Goal: Use online tool/utility: Utilize a website feature to perform a specific function

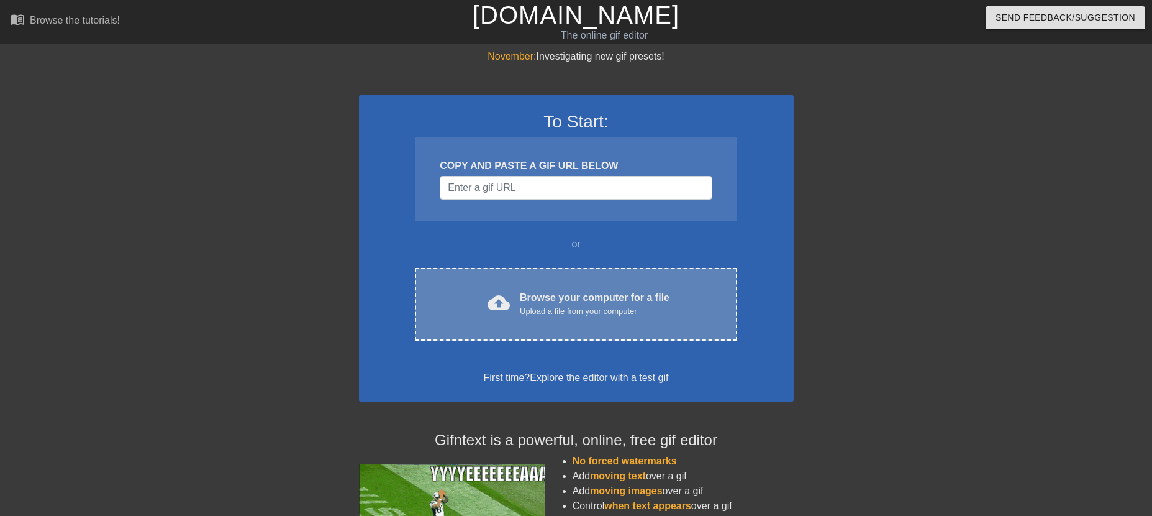
click at [589, 299] on div "Browse your computer for a file Upload a file from your computer" at bounding box center [595, 303] width 150 height 27
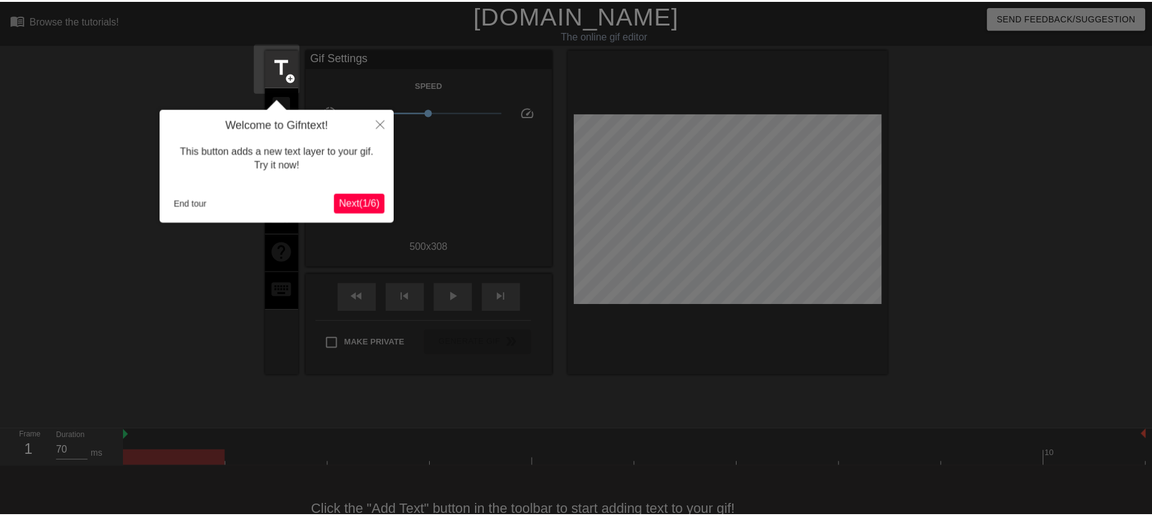
scroll to position [30, 0]
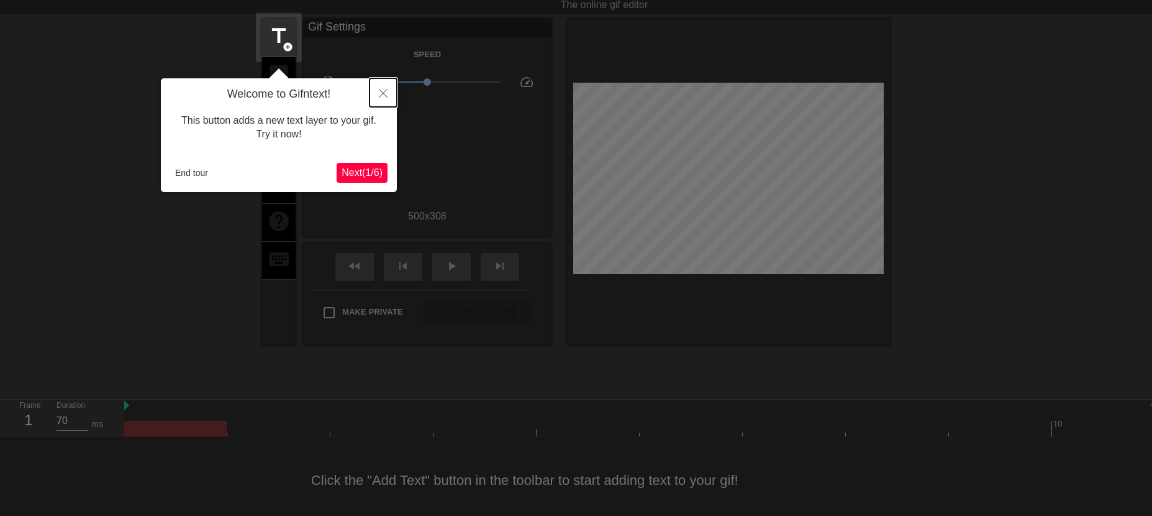
click at [381, 94] on icon "Close" at bounding box center [383, 93] width 9 height 9
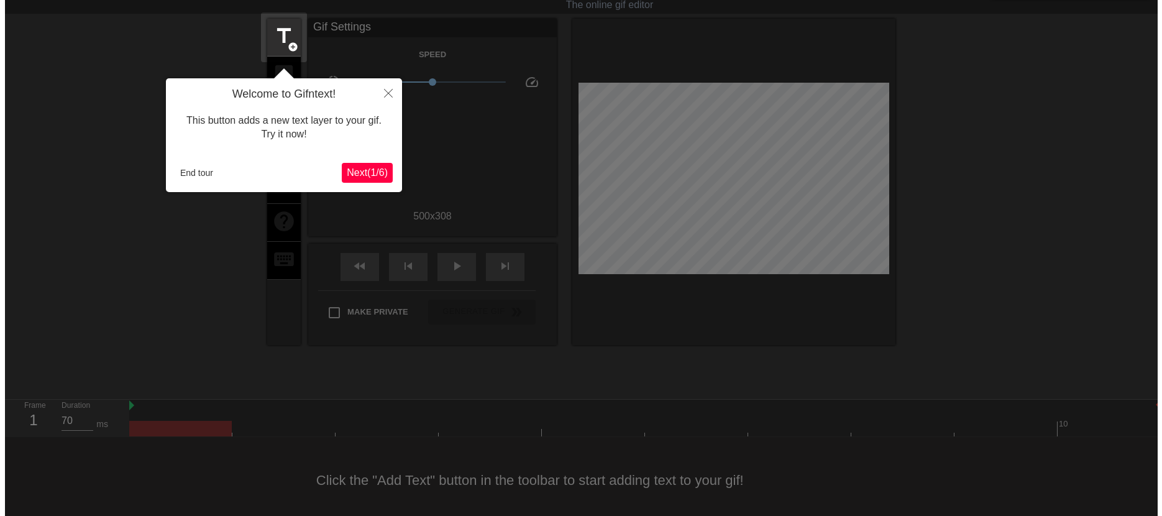
scroll to position [0, 0]
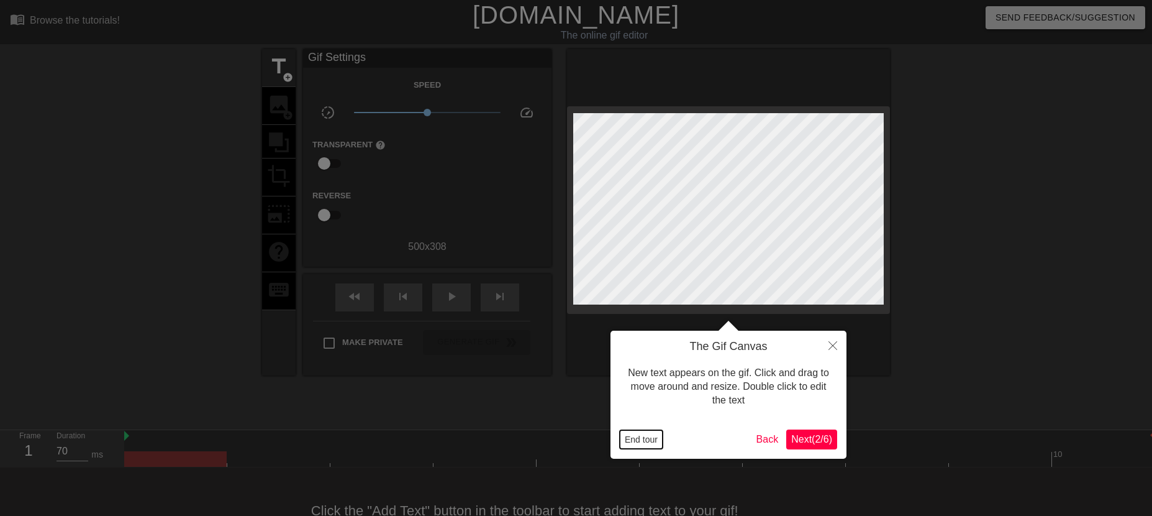
click at [658, 440] on button "End tour" at bounding box center [641, 439] width 43 height 19
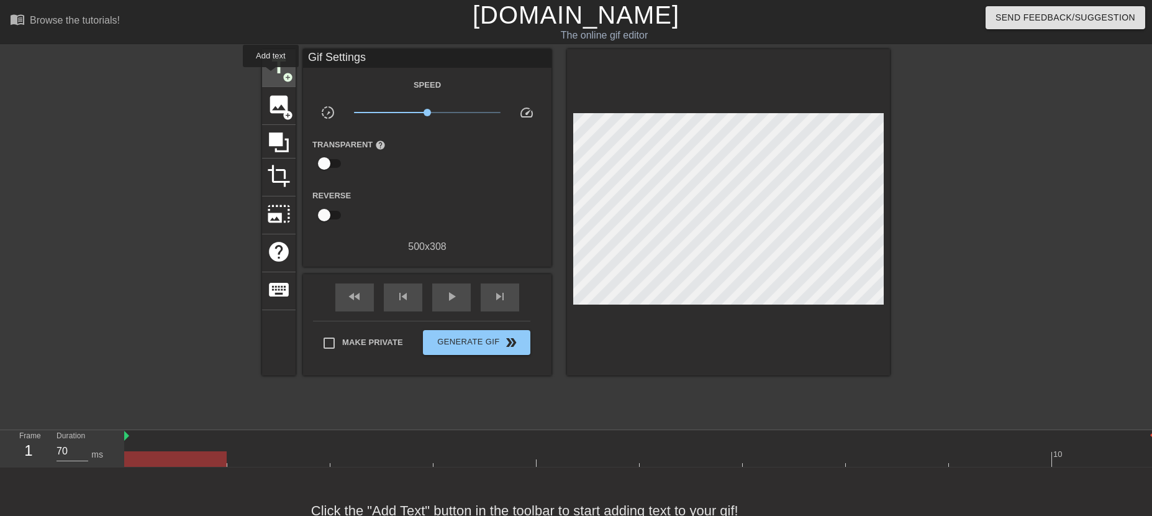
click at [271, 76] on span "title" at bounding box center [279, 67] width 24 height 24
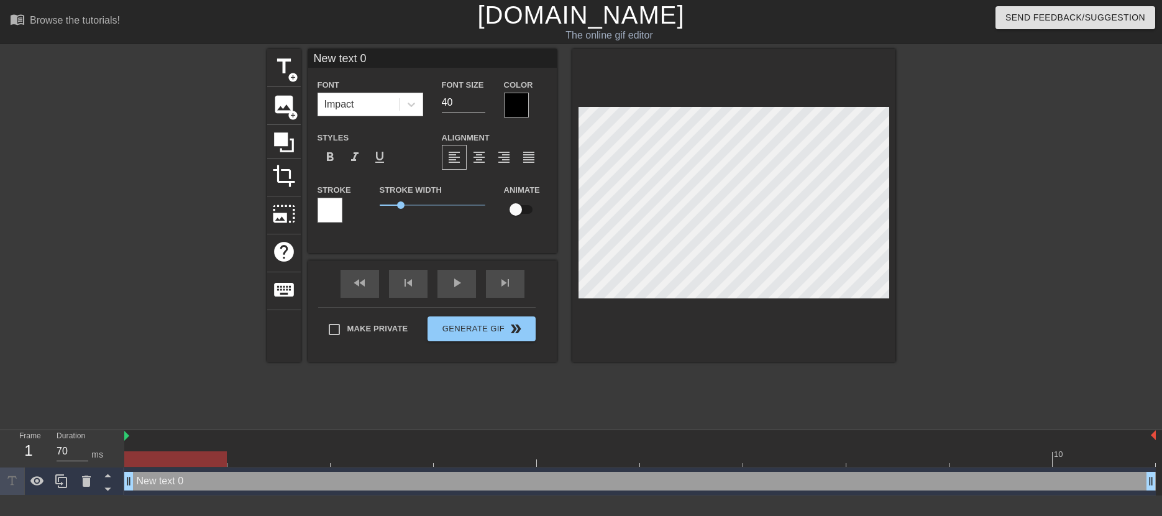
click at [515, 99] on div at bounding box center [516, 105] width 25 height 25
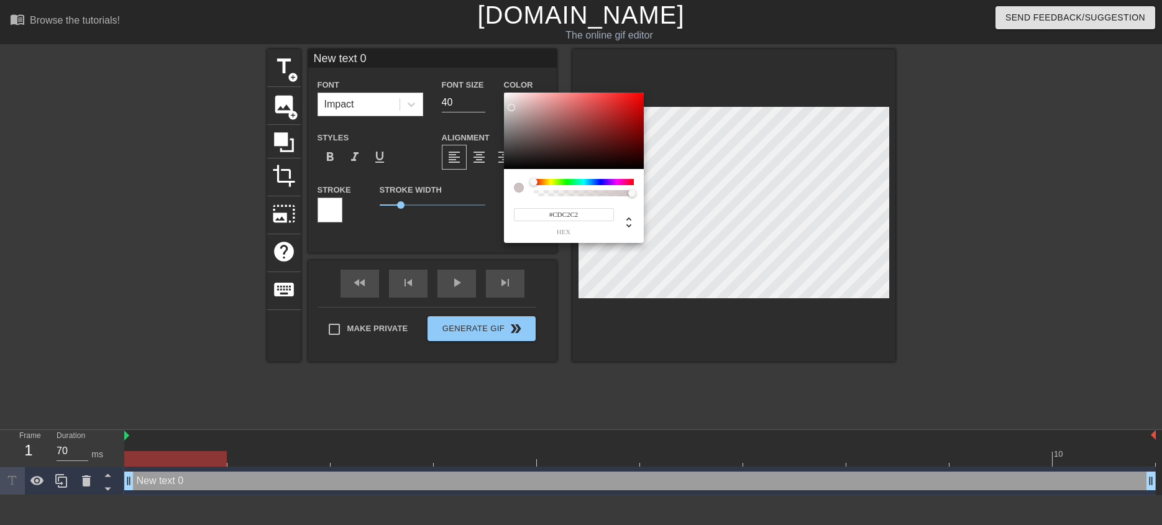
type input "#FFFFFF"
drag, startPoint x: 527, startPoint y: 123, endPoint x: 476, endPoint y: 66, distance: 77.0
click at [476, 66] on div "#FFFFFF hex" at bounding box center [581, 262] width 1162 height 525
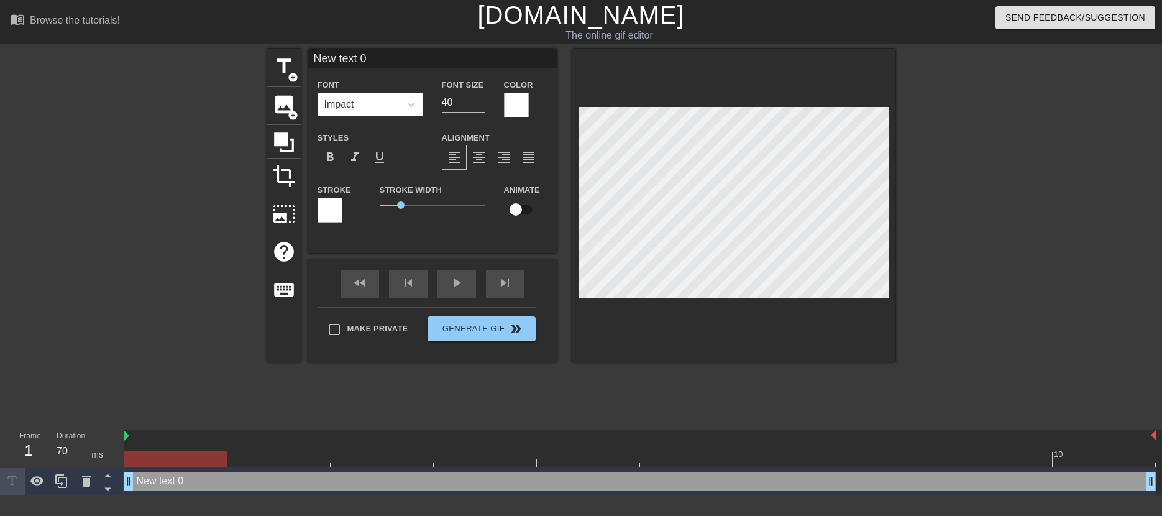
scroll to position [2, 4]
type input "M"
type textarea "M"
type input "Mo"
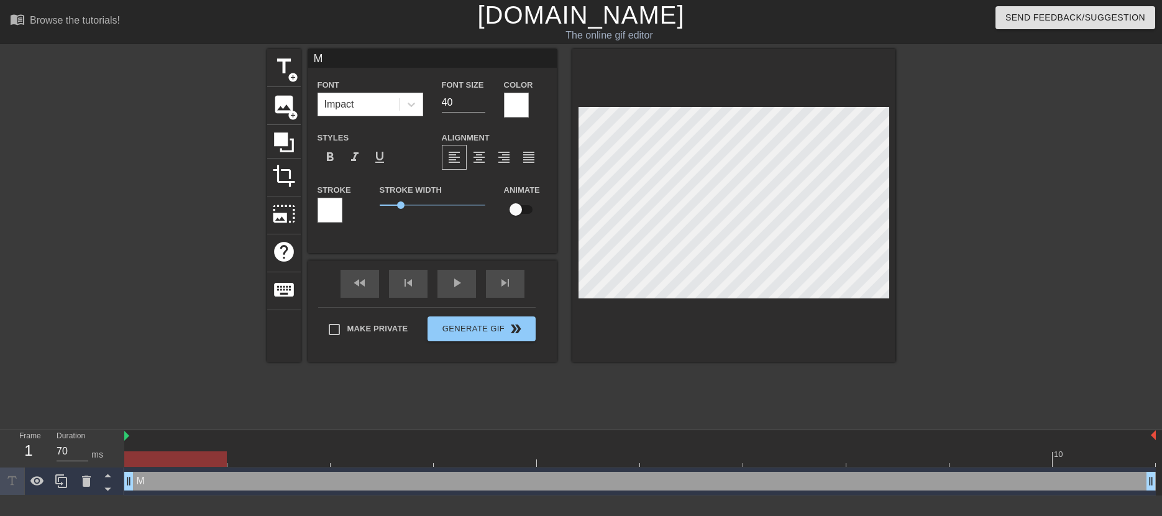
type textarea "Mo"
type input "Mon"
type textarea "Moni"
type input "Mon"
type textarea "Mon"
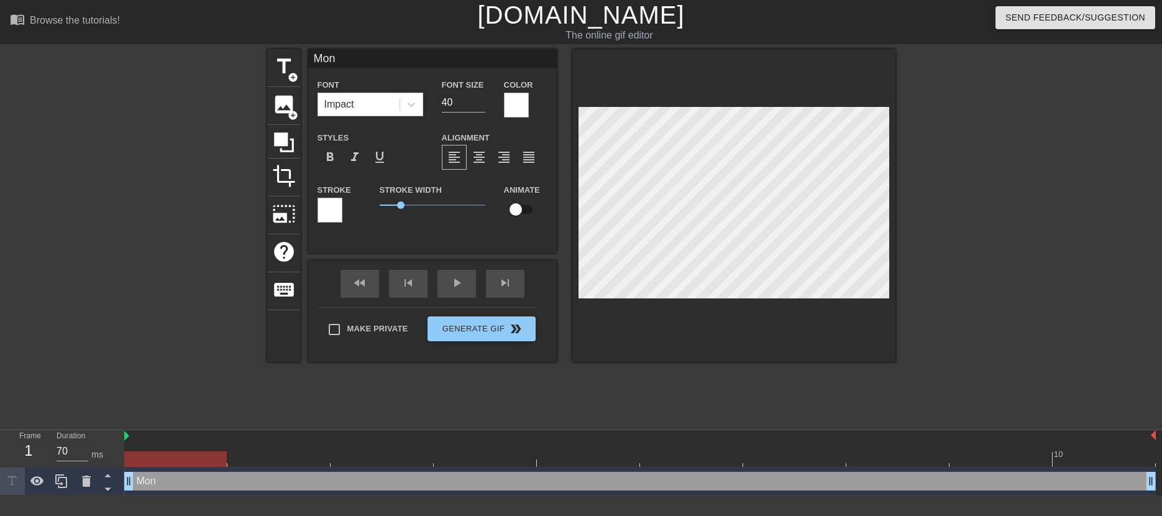
type input "Mo"
type textarea "Mo"
type input "M"
type textarea "M"
type input "M"
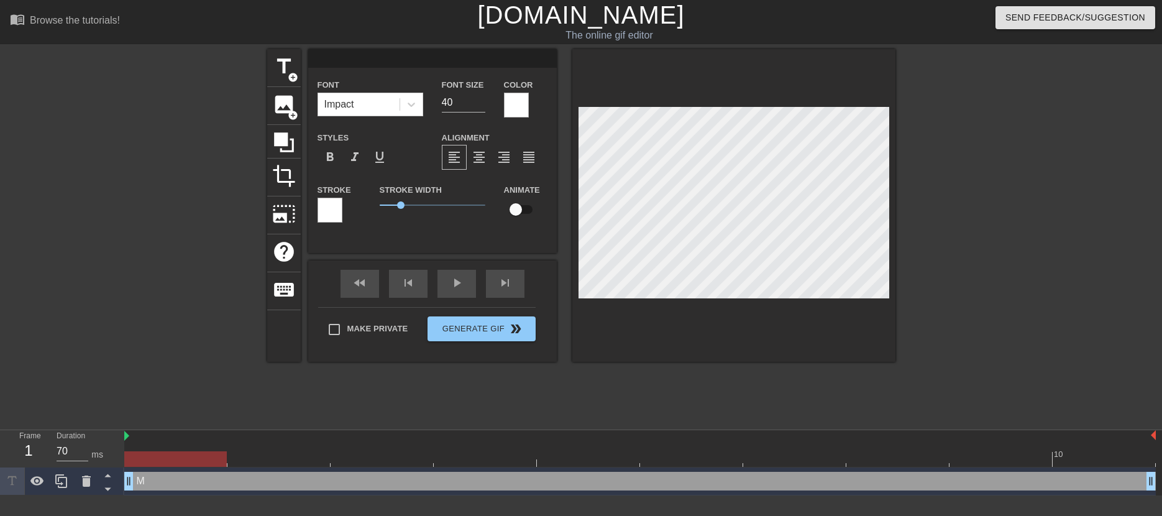
type textarea "M"
type input "MO"
type textarea "MO"
type input "MON"
type textarea "MON"
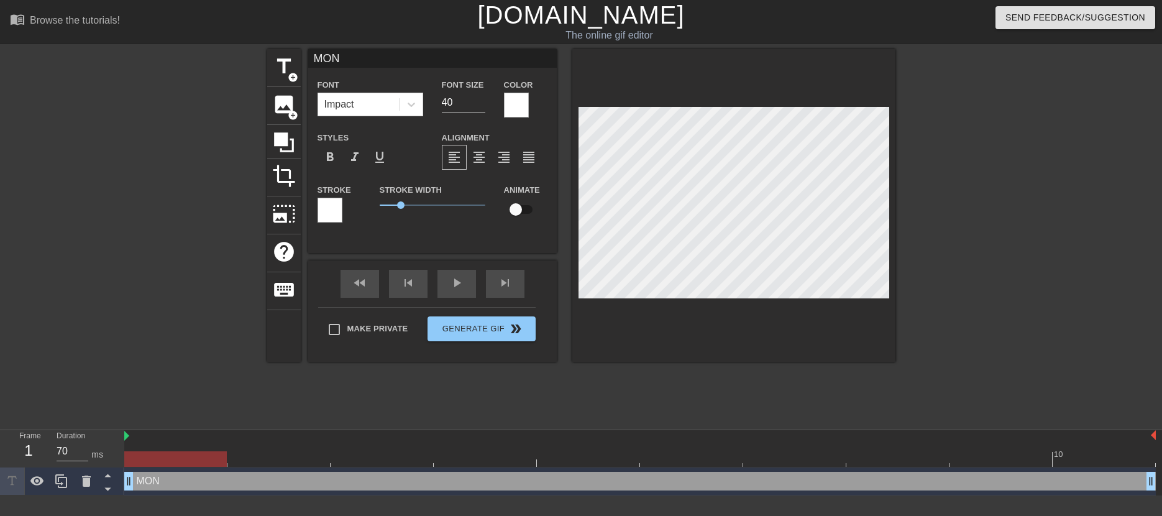
type input "MONI"
type textarea "MONI"
type input "MONIT"
type textarea "MONIT"
type input "MONITO"
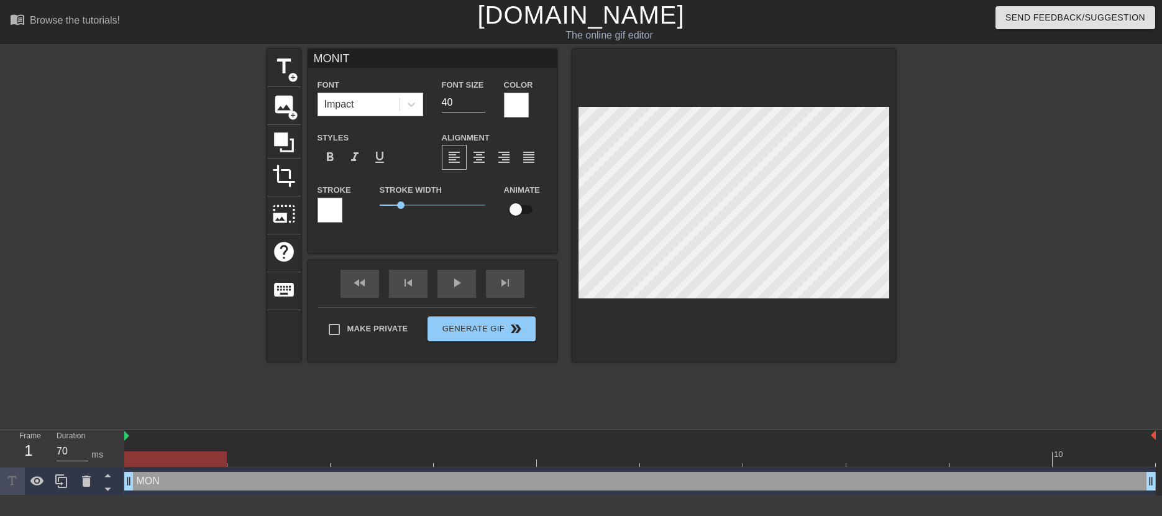
type textarea "MONITO"
type input "MONITOR"
type textarea "MONITOR"
drag, startPoint x: 453, startPoint y: 101, endPoint x: 437, endPoint y: 99, distance: 16.9
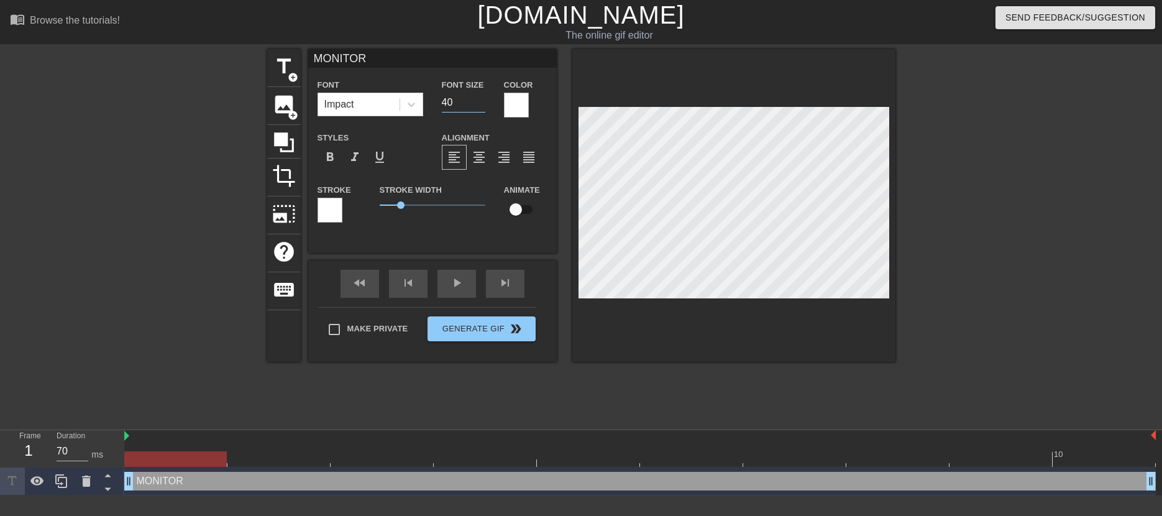
click at [437, 99] on div "Font Size 40" at bounding box center [463, 97] width 62 height 40
type input "20"
click at [524, 106] on div at bounding box center [516, 105] width 25 height 25
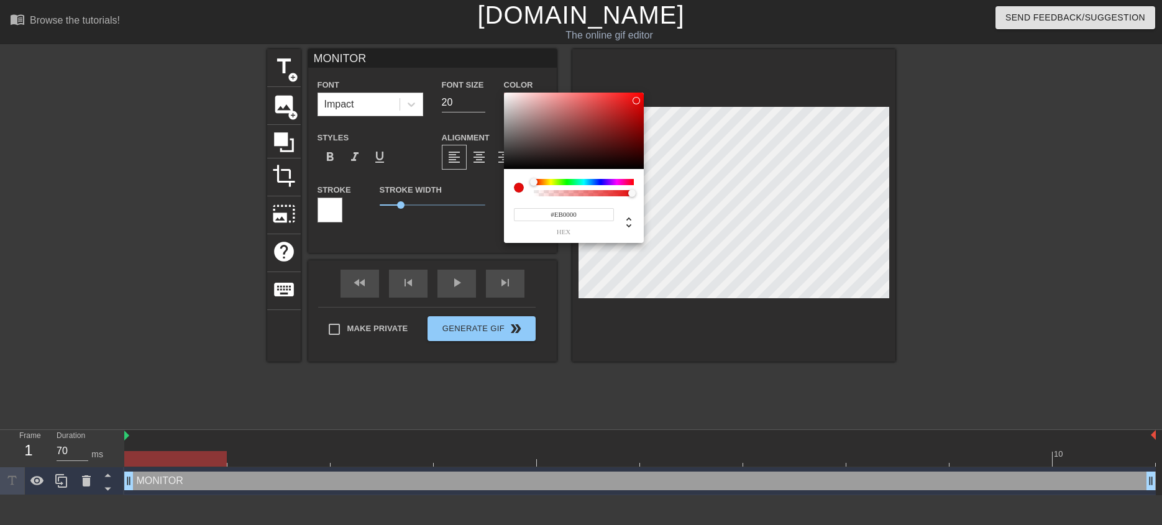
type input "#ED0000"
drag, startPoint x: 585, startPoint y: 116, endPoint x: 658, endPoint y: 98, distance: 75.5
click at [658, 98] on div "#ED0000 hex" at bounding box center [581, 262] width 1162 height 525
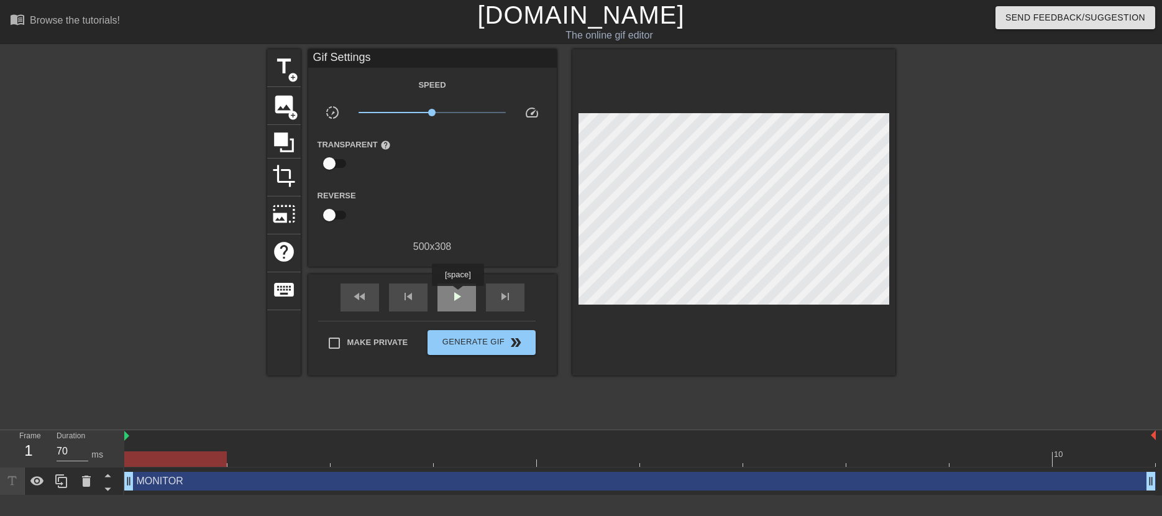
click at [457, 294] on span "play_arrow" at bounding box center [456, 296] width 15 height 15
click at [492, 335] on span "Generate Gif double_arrow" at bounding box center [481, 342] width 98 height 15
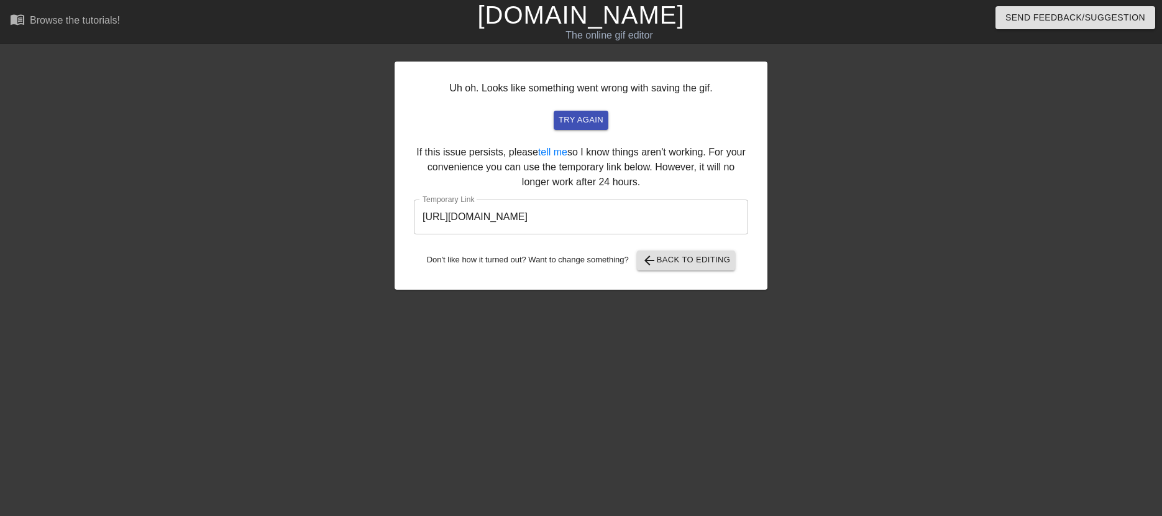
click at [700, 213] on input "[URL][DOMAIN_NAME]" at bounding box center [581, 216] width 334 height 35
drag, startPoint x: 689, startPoint y: 216, endPoint x: 304, endPoint y: 217, distance: 385.1
click at [305, 217] on div "Uh oh. Looks like something went wrong with saving the gif. try again If this i…" at bounding box center [581, 235] width 1162 height 373
